Goal: Task Accomplishment & Management: Use online tool/utility

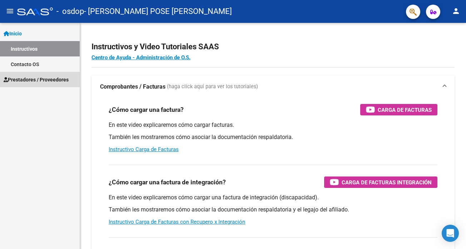
click at [31, 80] on span "Prestadores / Proveedores" at bounding box center [36, 80] width 65 height 8
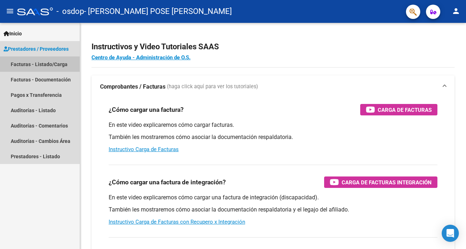
click at [57, 65] on link "Facturas - Listado/Carga" at bounding box center [40, 63] width 80 height 15
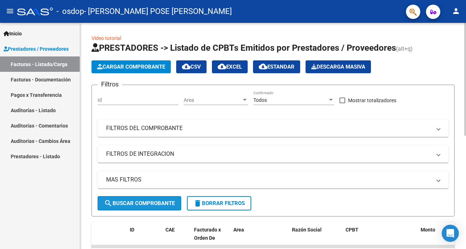
click at [143, 202] on span "search Buscar Comprobante" at bounding box center [139, 203] width 71 height 6
click at [345, 98] on span at bounding box center [342, 101] width 6 height 6
click at [342, 103] on input "Mostrar totalizadores" at bounding box center [342, 103] width 0 height 0
checkbox input "true"
click at [166, 201] on span "search Buscar Comprobante" at bounding box center [139, 203] width 71 height 6
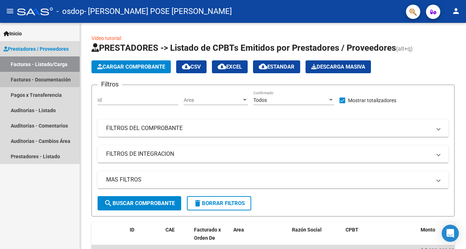
click at [49, 81] on link "Facturas - Documentación" at bounding box center [40, 79] width 80 height 15
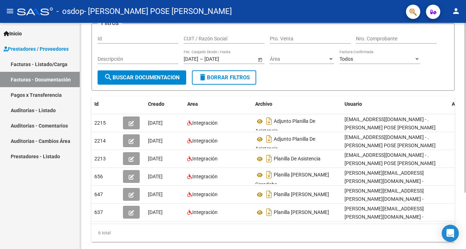
scroll to position [58, 0]
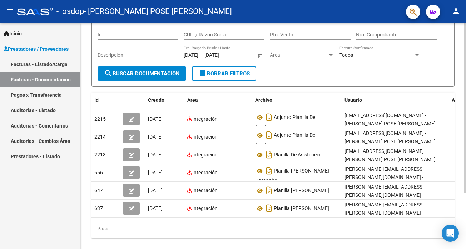
click at [466, 193] on div at bounding box center [465, 108] width 2 height 170
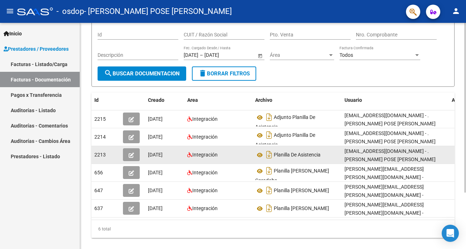
click at [159, 158] on div "[DATE]" at bounding box center [165, 155] width 34 height 8
click at [197, 158] on span "Integración" at bounding box center [204, 155] width 25 height 6
click at [397, 160] on div "[EMAIL_ADDRESS][DOMAIN_NAME] - . [PERSON_NAME] POSE [PERSON_NAME]" at bounding box center [394, 154] width 101 height 15
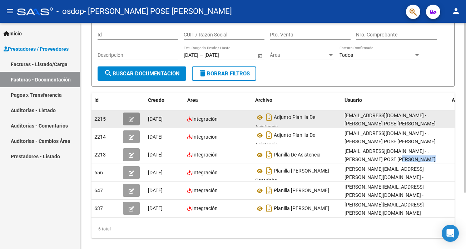
click at [131, 118] on icon "button" at bounding box center [131, 119] width 5 height 5
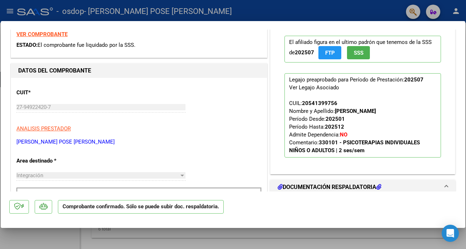
scroll to position [0, 0]
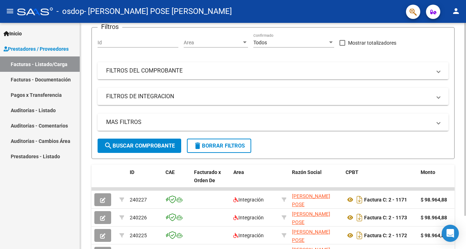
scroll to position [58, 0]
click at [466, 123] on div at bounding box center [465, 79] width 2 height 113
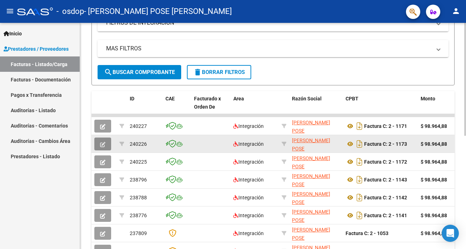
click at [102, 145] on icon "button" at bounding box center [102, 144] width 5 height 5
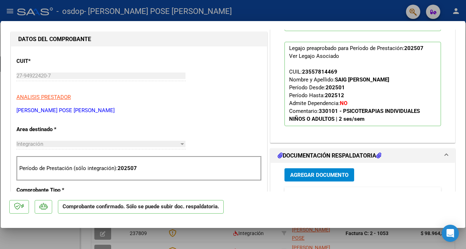
scroll to position [0, 0]
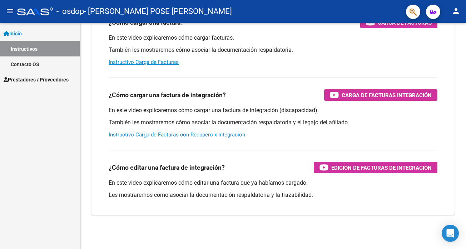
scroll to position [87, 0]
click at [466, 138] on div at bounding box center [465, 104] width 2 height 163
click at [59, 80] on span "Prestadores / Proveedores" at bounding box center [36, 80] width 65 height 8
click at [43, 80] on span "Prestadores / Proveedores" at bounding box center [36, 80] width 65 height 8
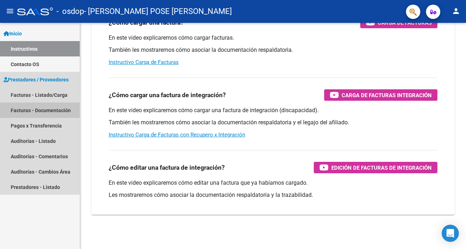
click at [46, 112] on link "Facturas - Documentación" at bounding box center [40, 110] width 80 height 15
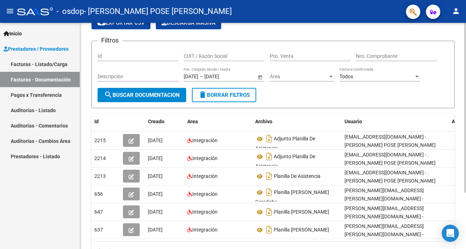
scroll to position [39, 0]
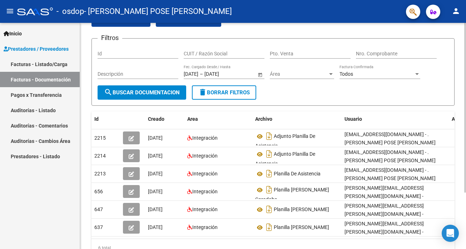
click at [466, 149] on div at bounding box center [465, 108] width 2 height 170
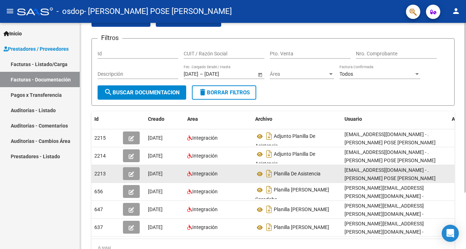
click at [129, 174] on icon "button" at bounding box center [131, 173] width 5 height 5
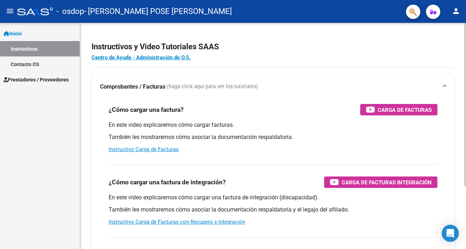
click at [465, 39] on div at bounding box center [465, 104] width 2 height 163
